Goal: Answer question/provide support: Share knowledge or assist other users

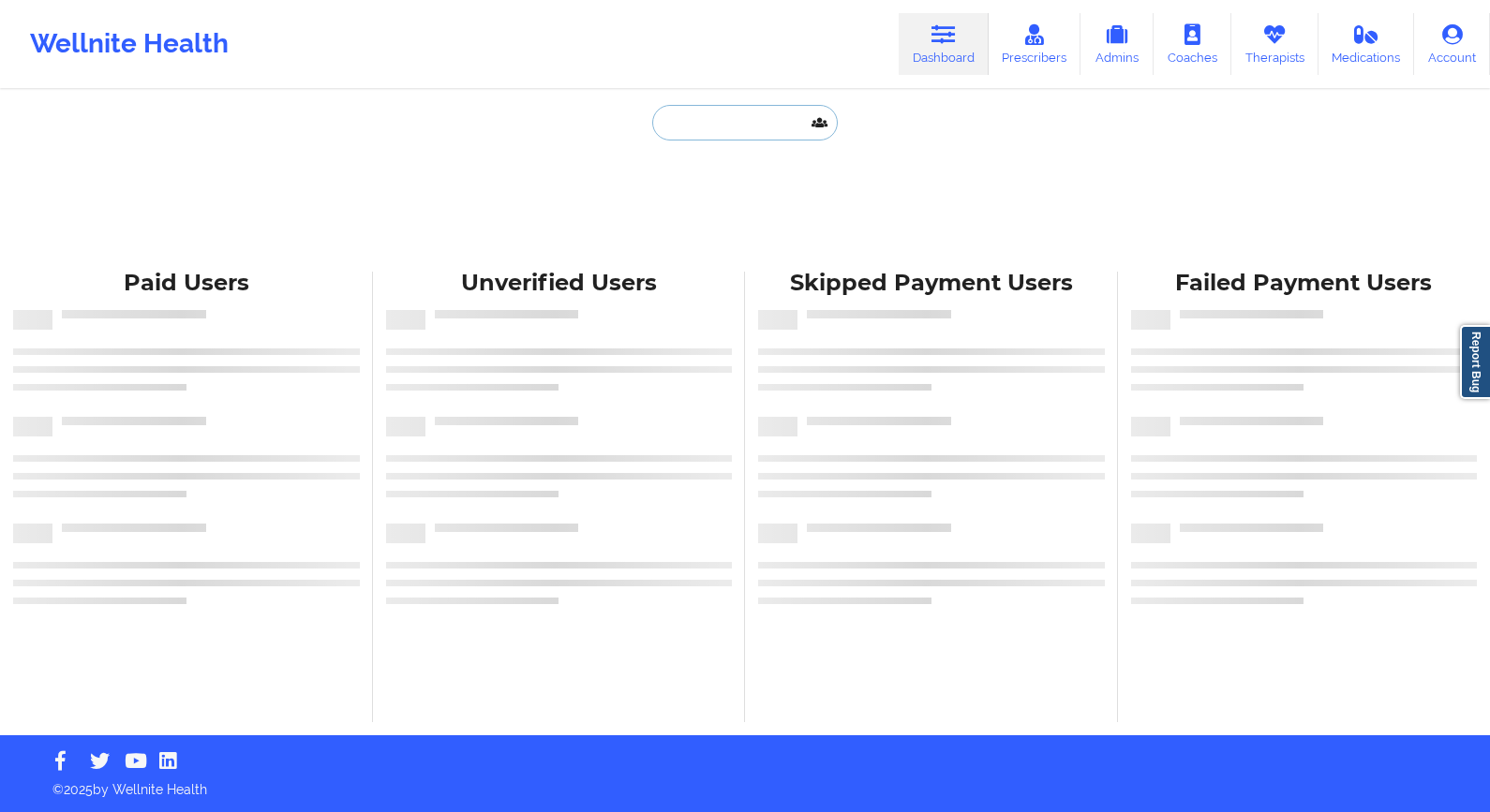
click at [721, 129] on input "text" at bounding box center [745, 123] width 186 height 36
paste input "julieta.n.noriega@gmail.com"
type input "julieta.n.noriega@gmail.com"
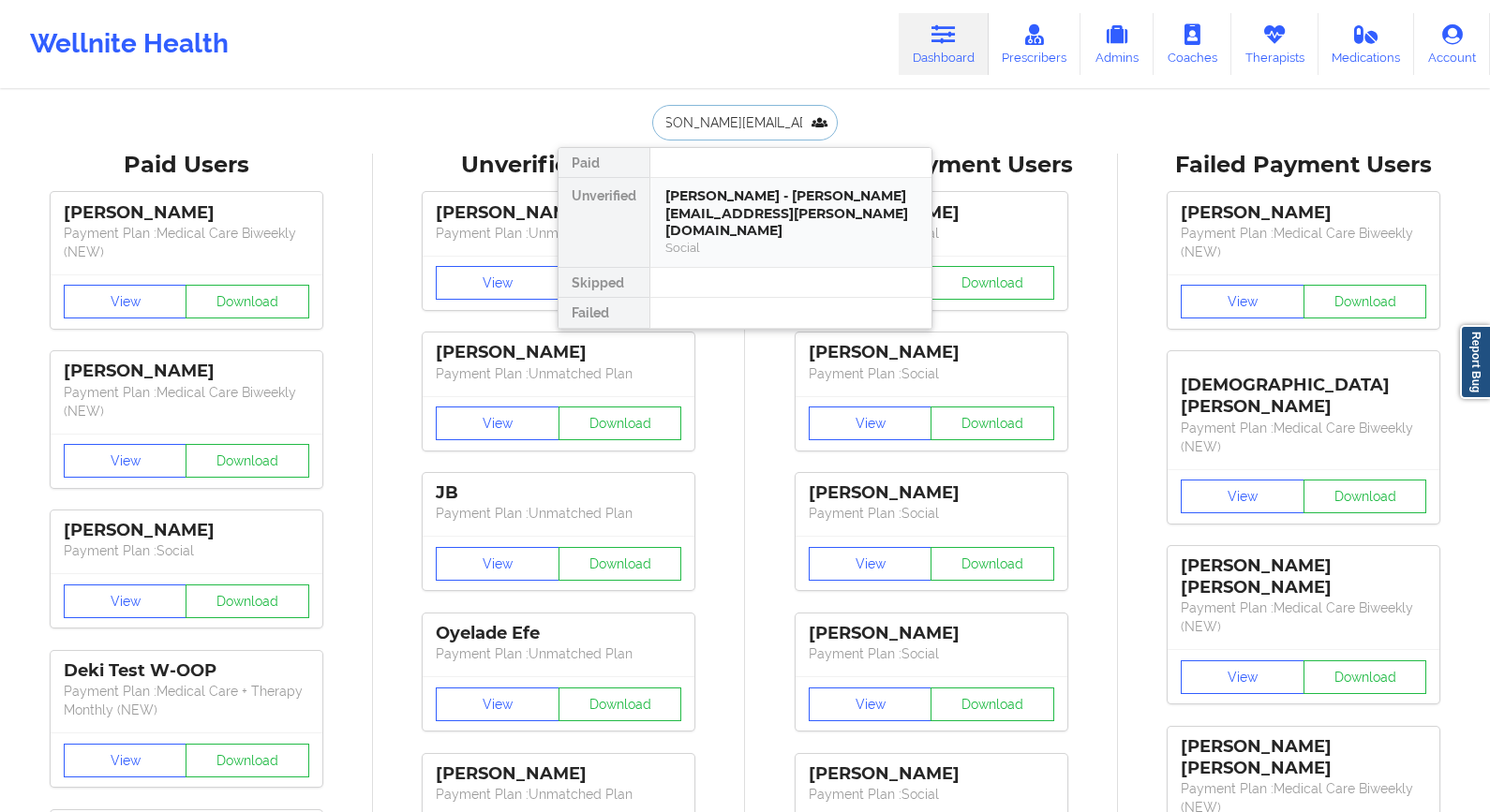
click at [701, 219] on div "julieta noriega Flores - julieta.n.noriega@gmail.com" at bounding box center [791, 214] width 251 height 52
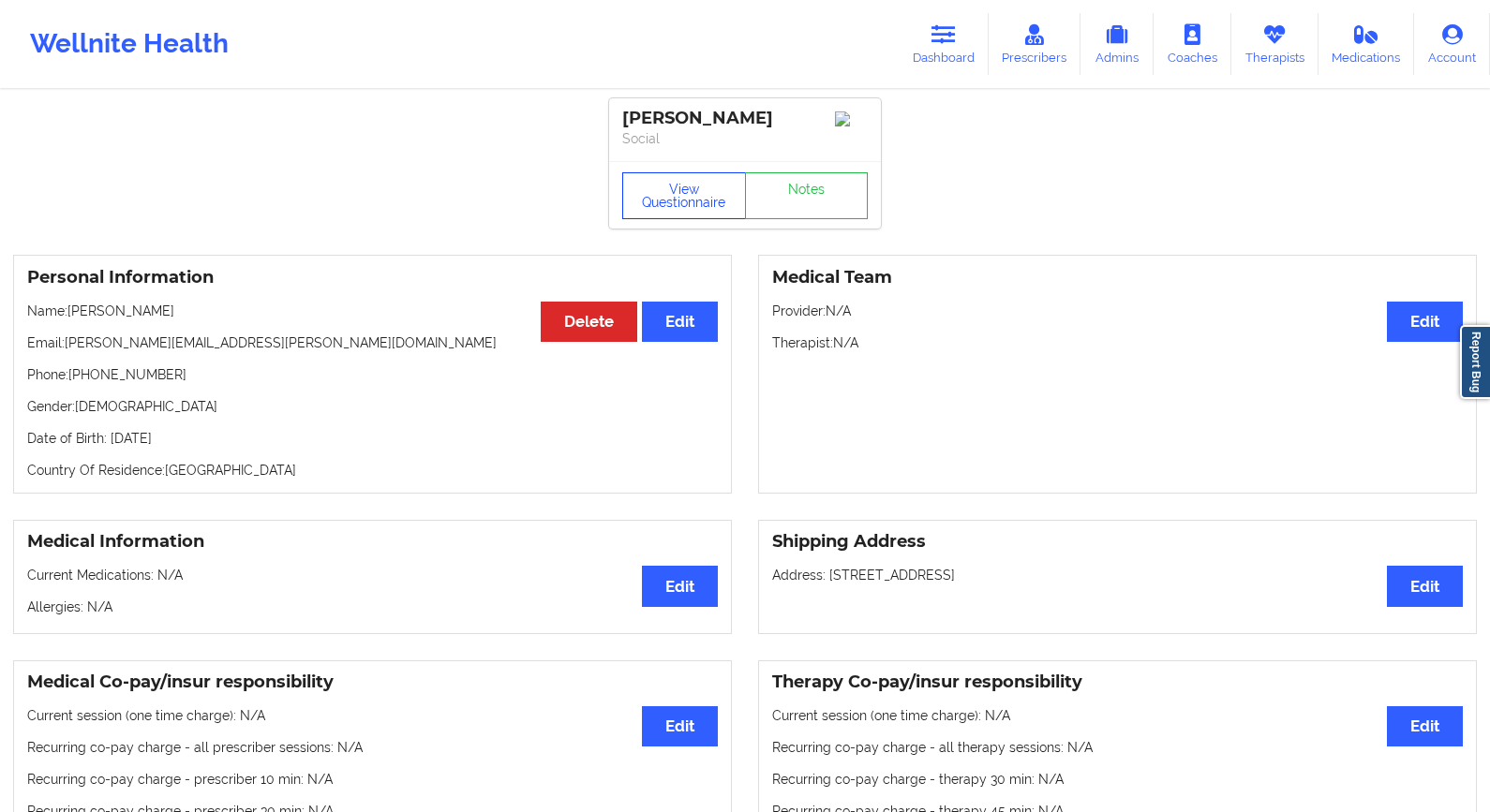
click at [687, 213] on button "View Questionnaire" at bounding box center [685, 195] width 124 height 46
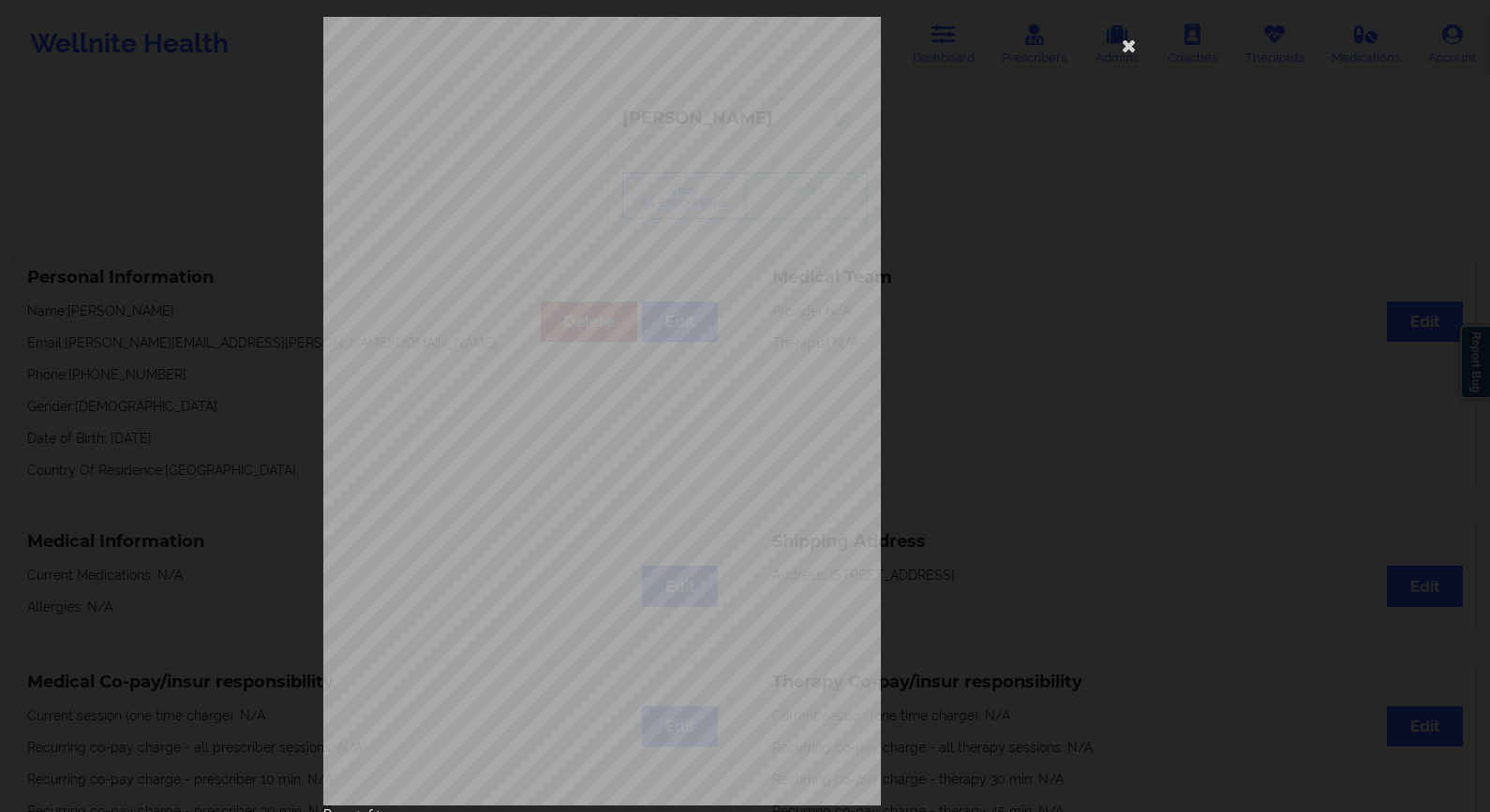
scroll to position [81, 0]
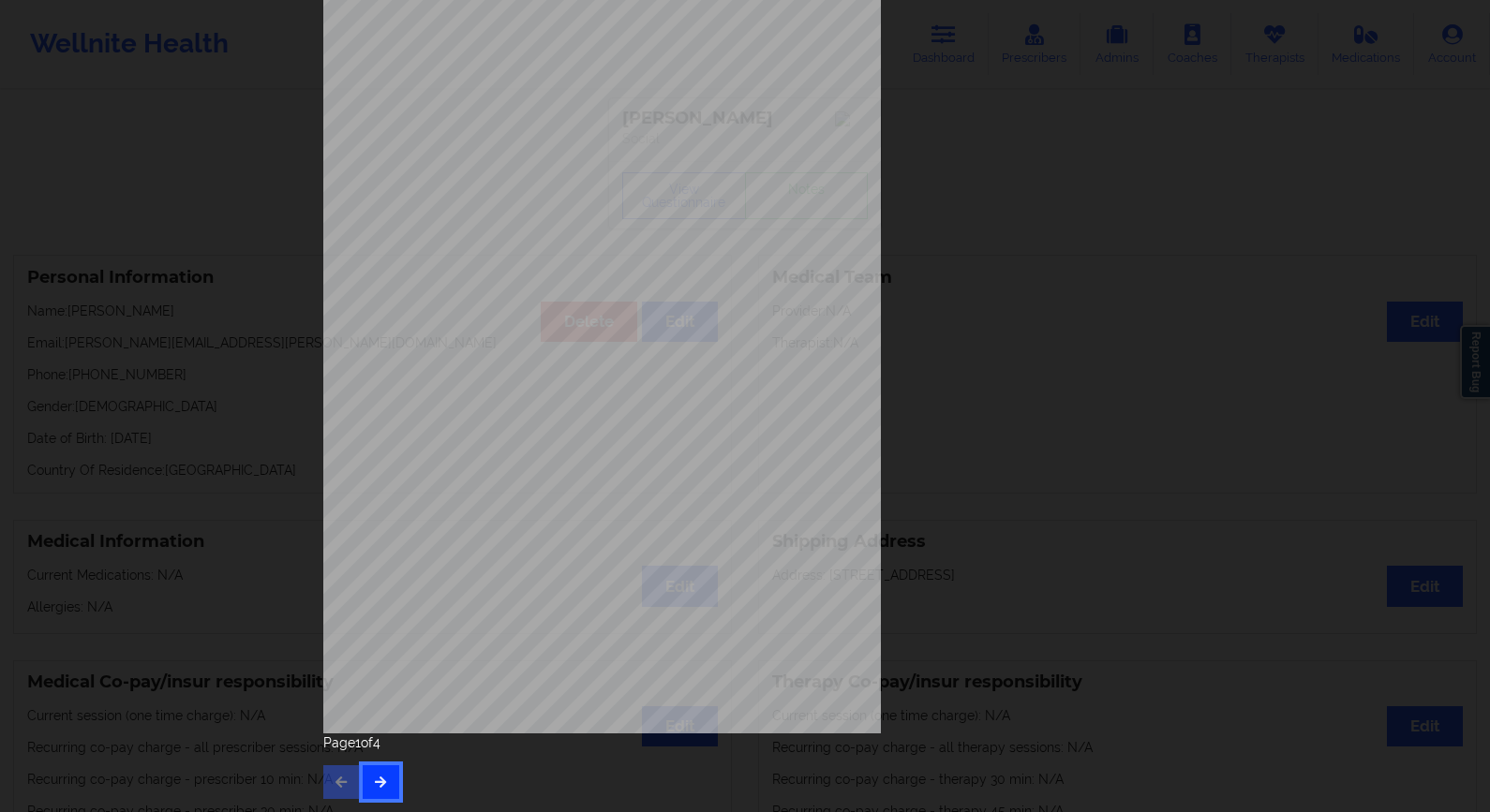
click at [369, 787] on button "button" at bounding box center [381, 782] width 37 height 34
click at [379, 782] on icon "button" at bounding box center [381, 782] width 15 height 12
click at [376, 787] on icon "button" at bounding box center [381, 782] width 15 height 12
click at [346, 783] on button "button" at bounding box center [341, 782] width 37 height 34
